Goal: Task Accomplishment & Management: Manage account settings

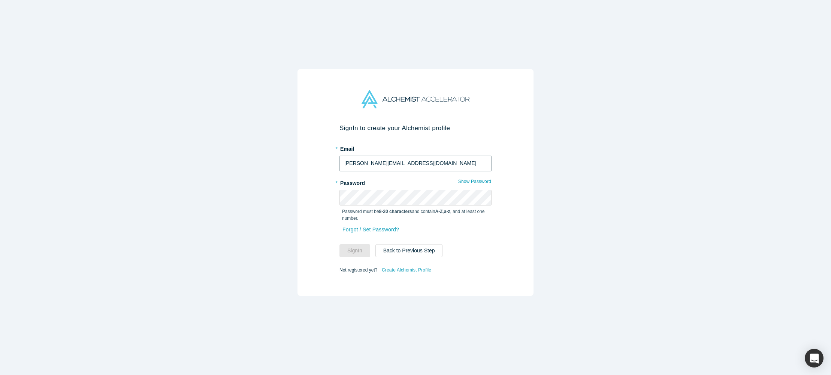
click at [377, 162] on input "[PERSON_NAME][EMAIL_ADDRESS][DOMAIN_NAME]" at bounding box center [416, 164] width 152 height 16
type input "[EMAIL_ADDRESS][DOMAIN_NAME]"
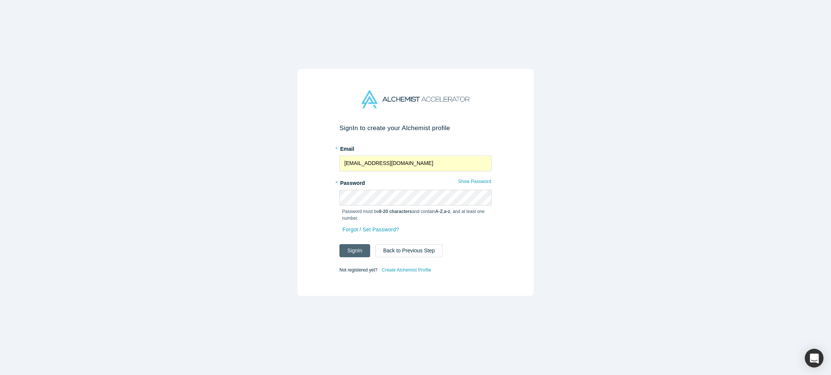
click at [358, 253] on button "Sign In" at bounding box center [355, 250] width 31 height 13
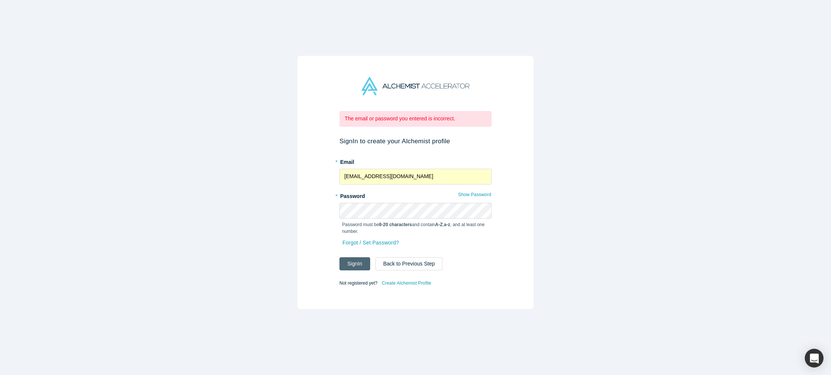
click at [357, 263] on button "Sign In" at bounding box center [355, 263] width 31 height 13
